Goal: Entertainment & Leisure: Consume media (video, audio)

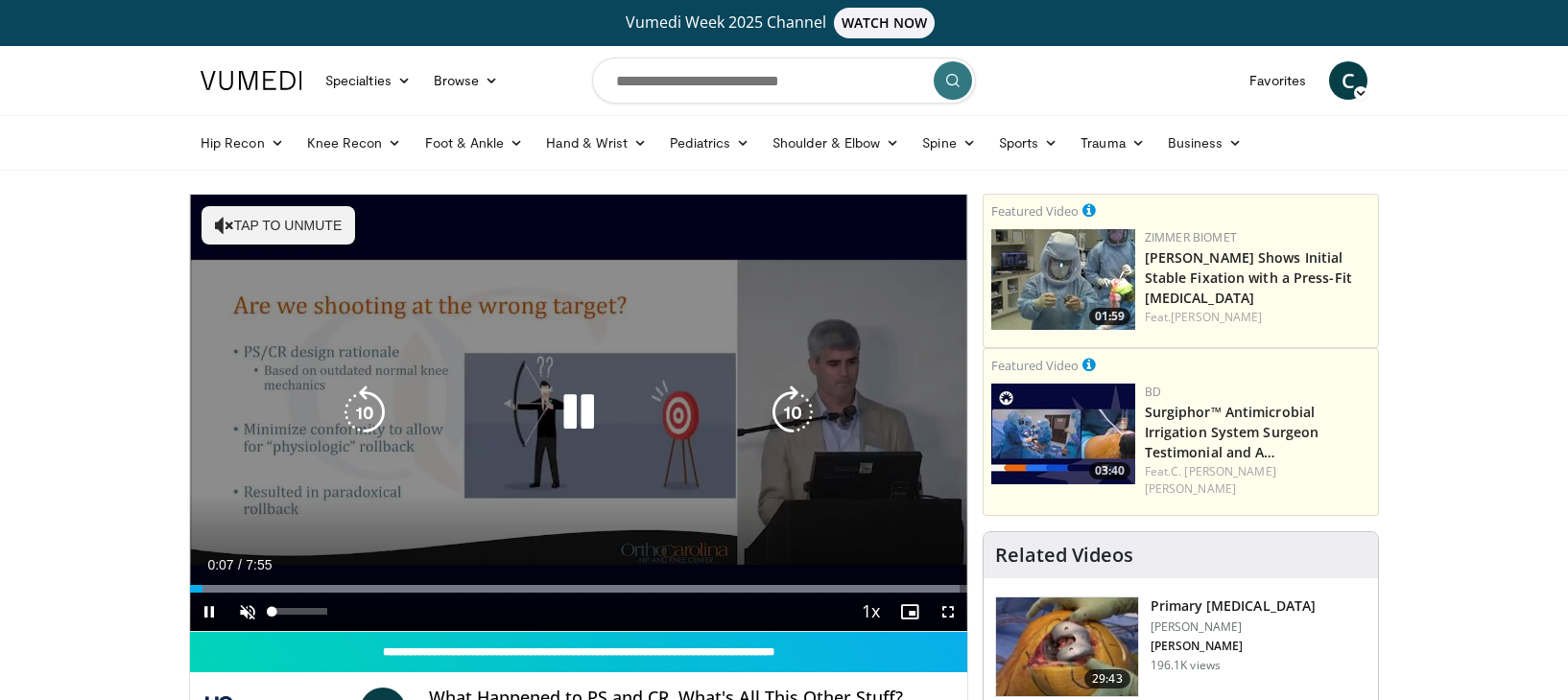
click at [252, 614] on span "Video Player" at bounding box center [247, 611] width 38 height 38
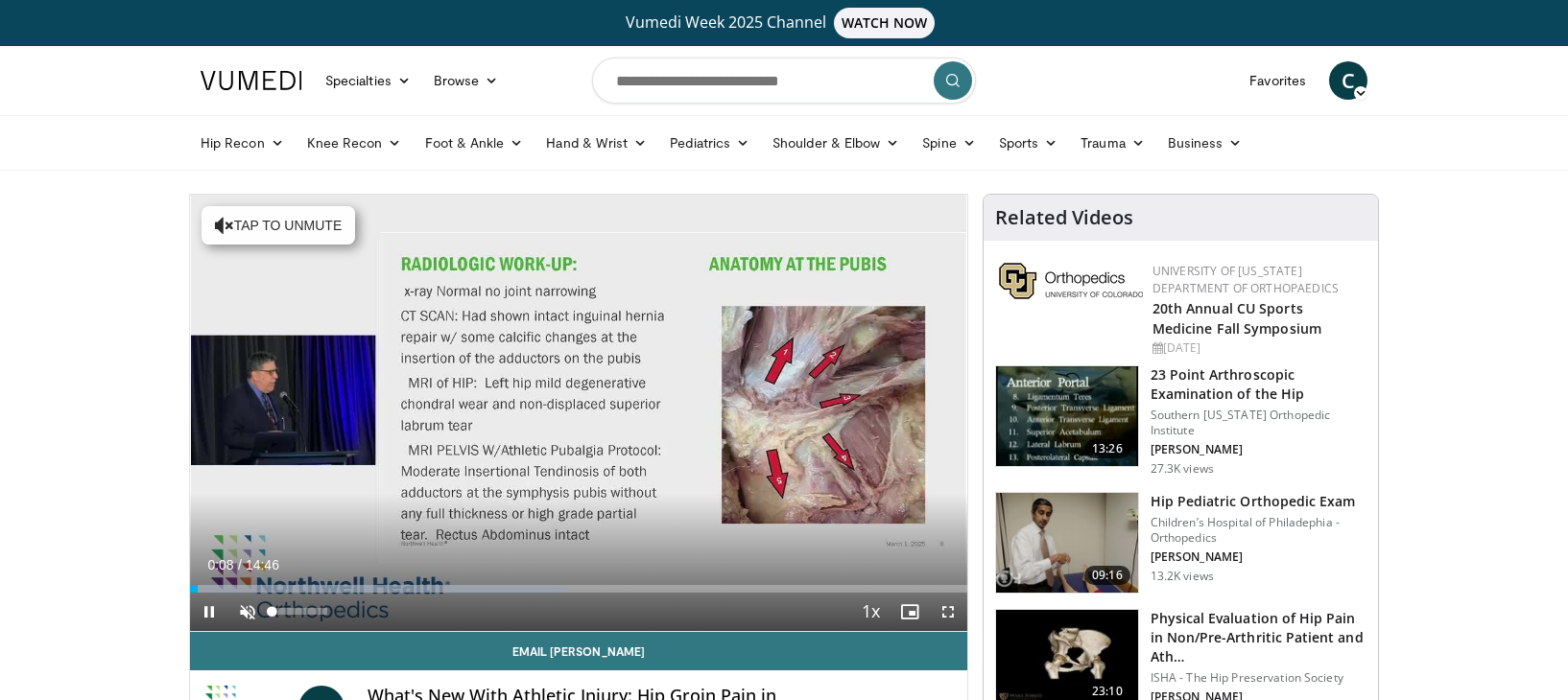
click at [247, 607] on span "Video Player" at bounding box center [247, 611] width 38 height 38
